Goal: Find specific page/section: Find specific page/section

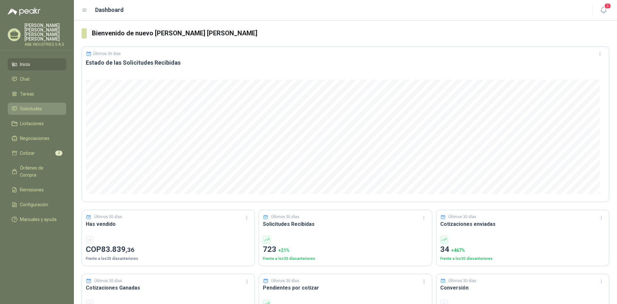
click at [35, 103] on link "Solicitudes" at bounding box center [37, 109] width 59 height 12
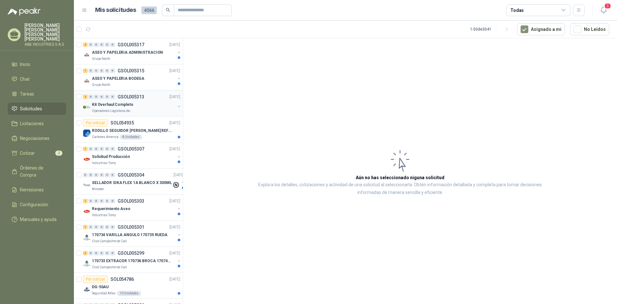
click at [151, 112] on div "Operadores Logísticos del Caribe" at bounding box center [133, 110] width 83 height 5
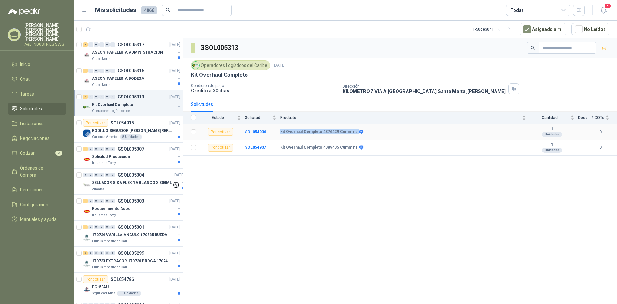
drag, startPoint x: 278, startPoint y: 133, endPoint x: 353, endPoint y: 131, distance: 75.2
click at [353, 131] on tr "Por cotizar SOL054936 Kit Overhaul Completo 4376429 Cummins 1 Unidades 0" at bounding box center [400, 132] width 434 height 16
copy tr "Kit Overhaul Completo 4376429 Cummins"
